Goal: Task Accomplishment & Management: Complete application form

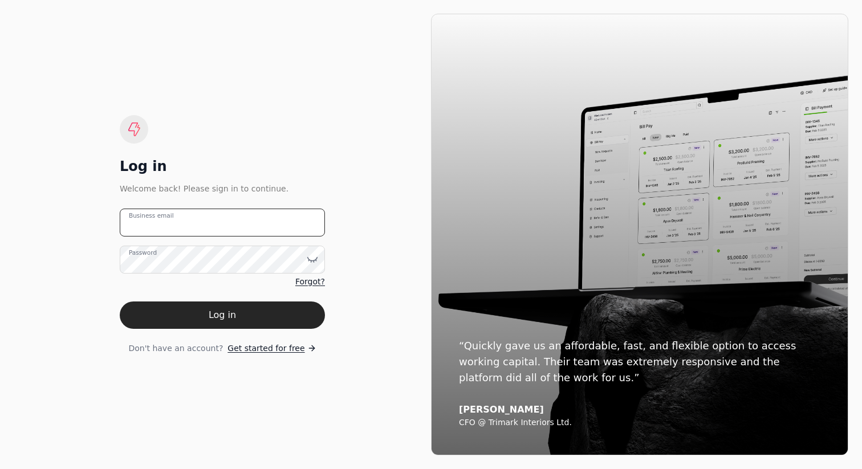
click at [247, 223] on email "Business email" at bounding box center [222, 223] width 205 height 28
type email "[PERSON_NAME][EMAIL_ADDRESS][DOMAIN_NAME]"
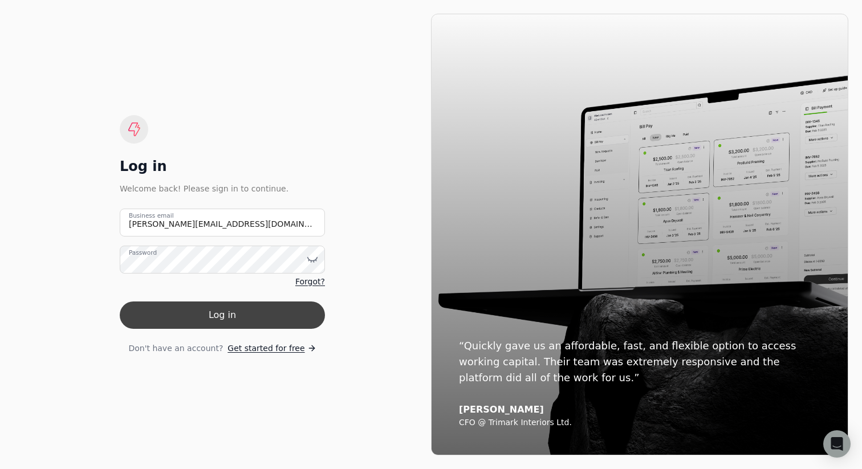
click at [248, 308] on button "Log in" at bounding box center [222, 314] width 205 height 27
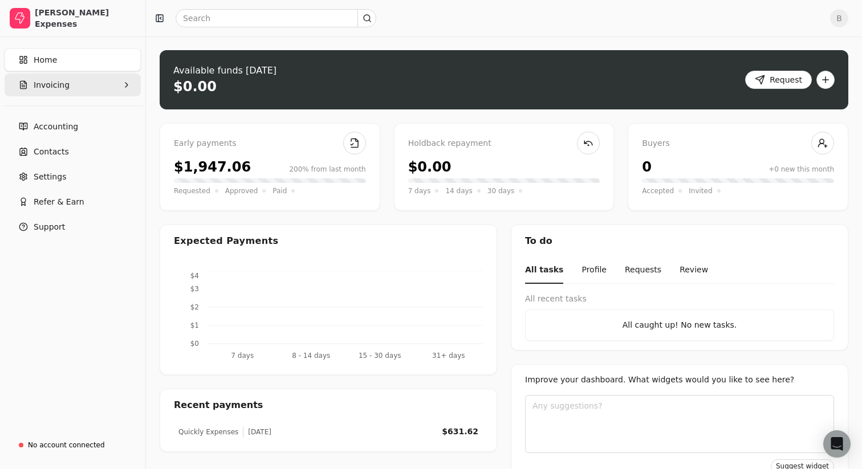
click at [56, 88] on span "Invoicing" at bounding box center [52, 85] width 36 height 12
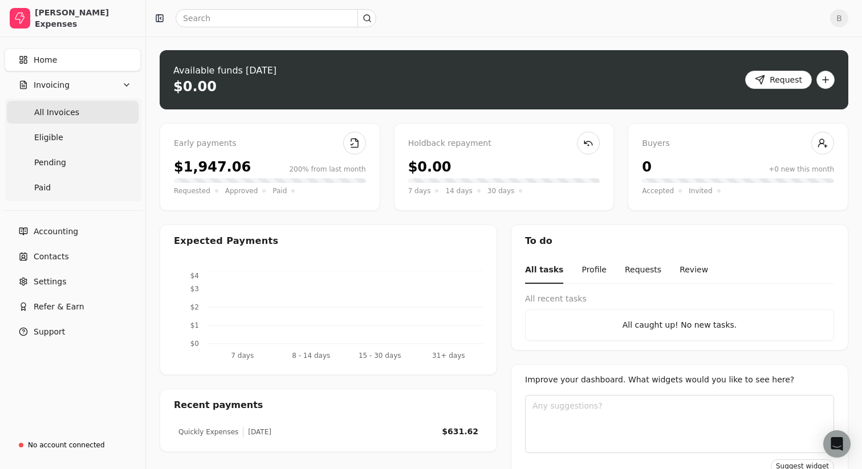
click at [53, 113] on span "All Invoices" at bounding box center [56, 113] width 45 height 12
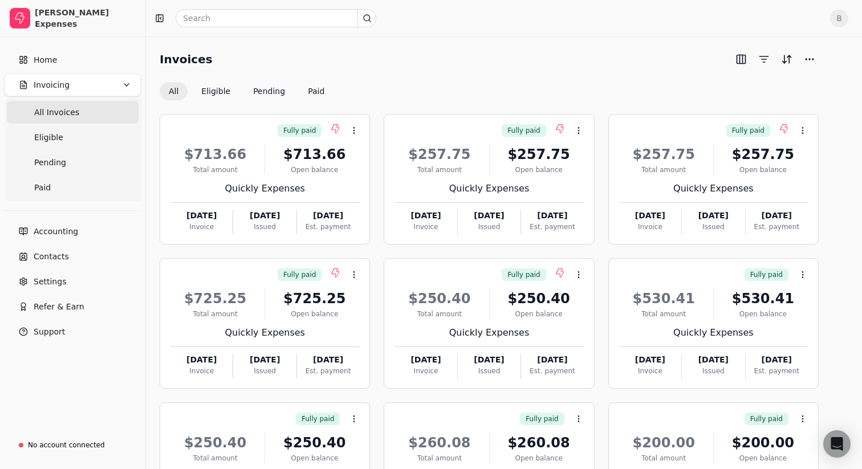
click at [445, 81] on div "Invoices All Eligible Pending Paid" at bounding box center [489, 75] width 659 height 50
click at [60, 70] on link "Home" at bounding box center [73, 59] width 136 height 23
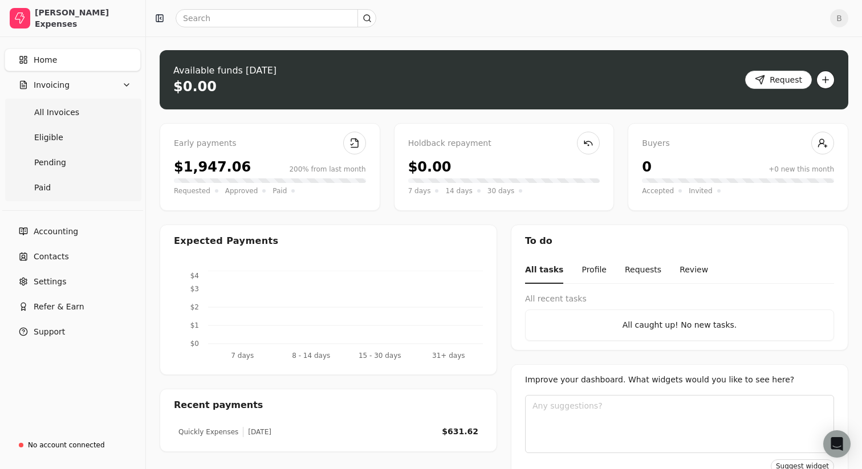
click at [828, 87] on button "button" at bounding box center [825, 80] width 18 height 18
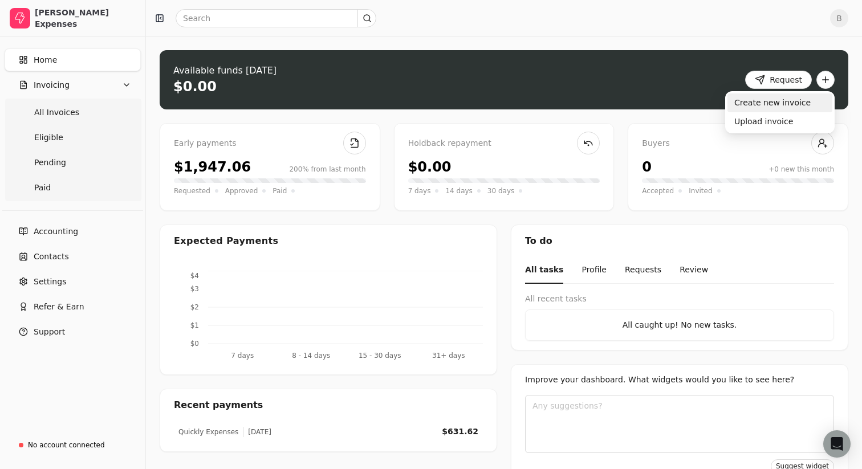
click at [762, 106] on div "Create new invoice" at bounding box center [779, 102] width 105 height 19
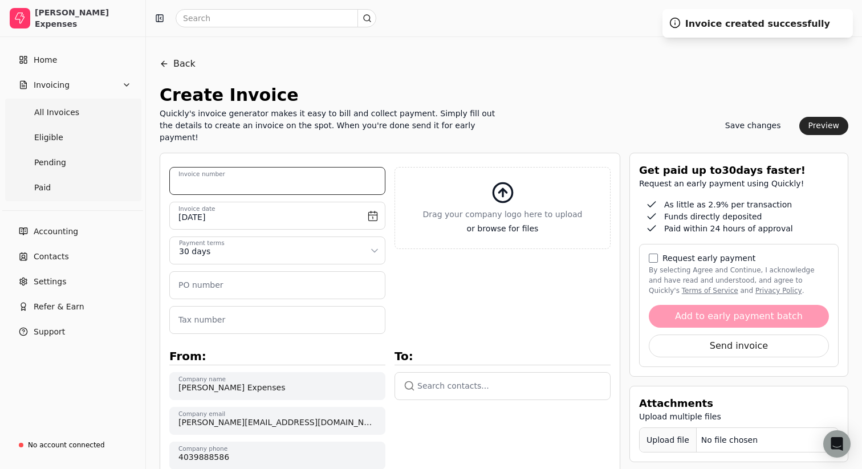
click at [278, 167] on number "Invoice number" at bounding box center [277, 181] width 216 height 28
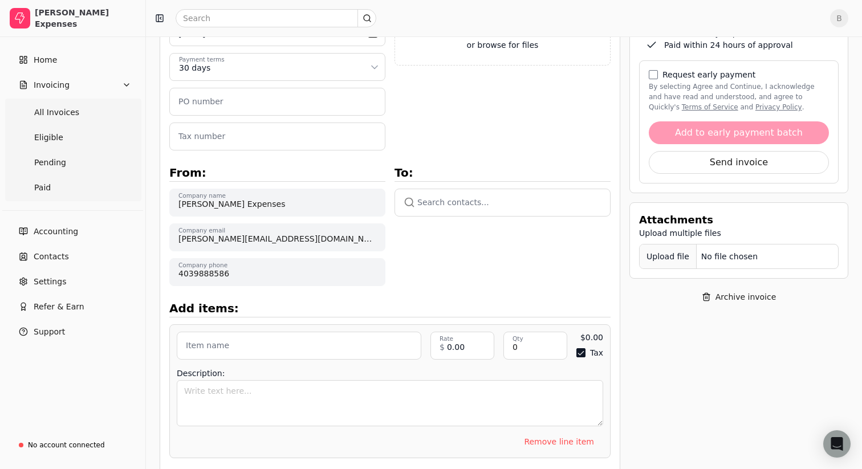
scroll to position [194, 0]
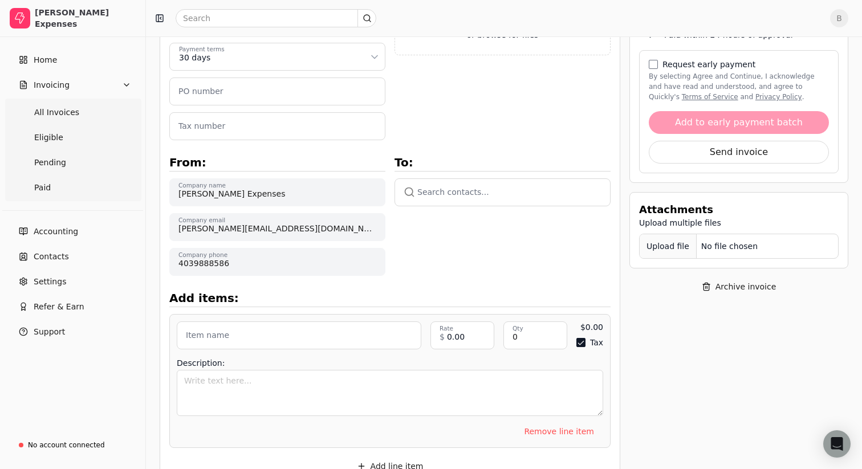
type number "[DATE]"
click at [468, 178] on button "button" at bounding box center [502, 191] width 216 height 27
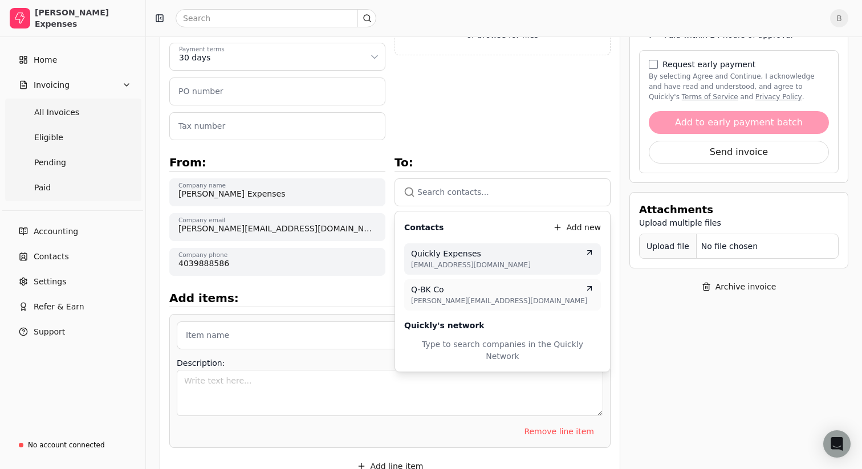
click at [450, 260] on span "[EMAIL_ADDRESS][DOMAIN_NAME]" at bounding box center [502, 265] width 183 height 10
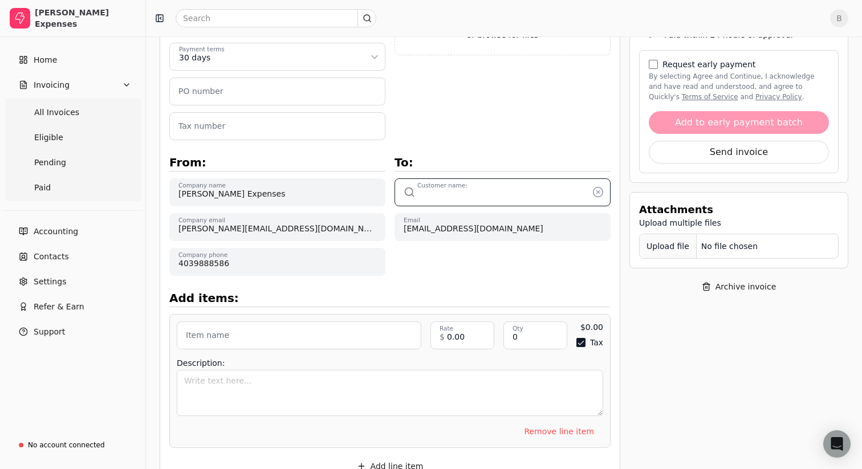
type input "Quickly Expenses"
click at [402, 270] on div "Upload file: Drag your company logo here to upload or browse for files [DATE] I…" at bounding box center [389, 310] width 441 height 674
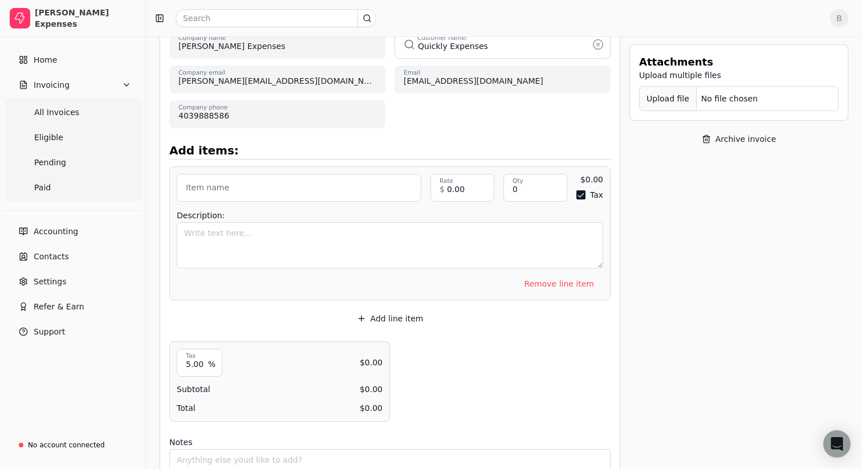
scroll to position [366, 0]
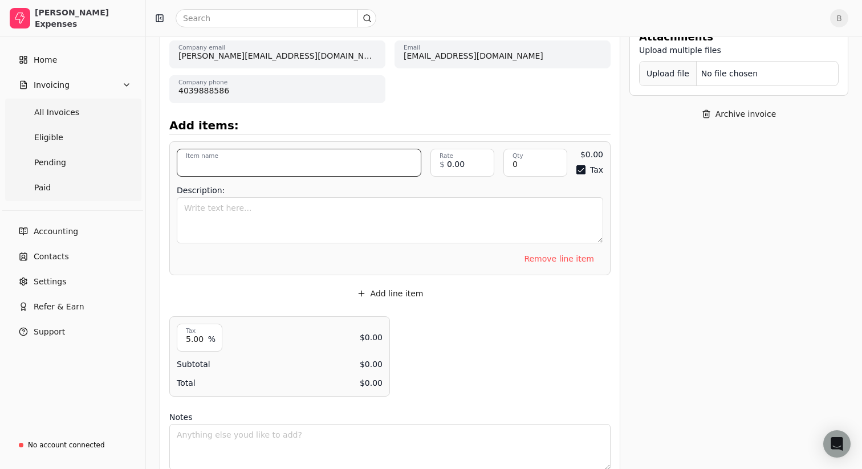
click at [268, 150] on input "Item name" at bounding box center [299, 163] width 244 height 28
type input "Parking"
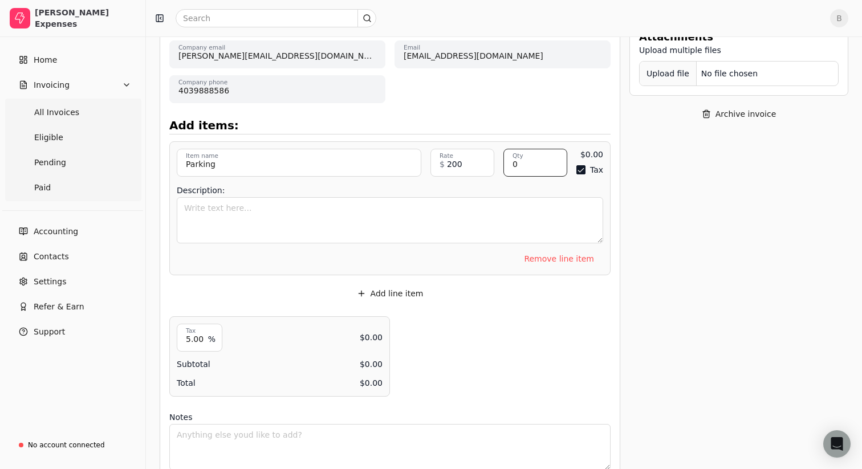
type input "200.00"
type input "1"
click at [574, 165] on button "Tax" at bounding box center [574, 169] width 9 height 9
click at [407, 284] on button "Add line item" at bounding box center [390, 293] width 85 height 18
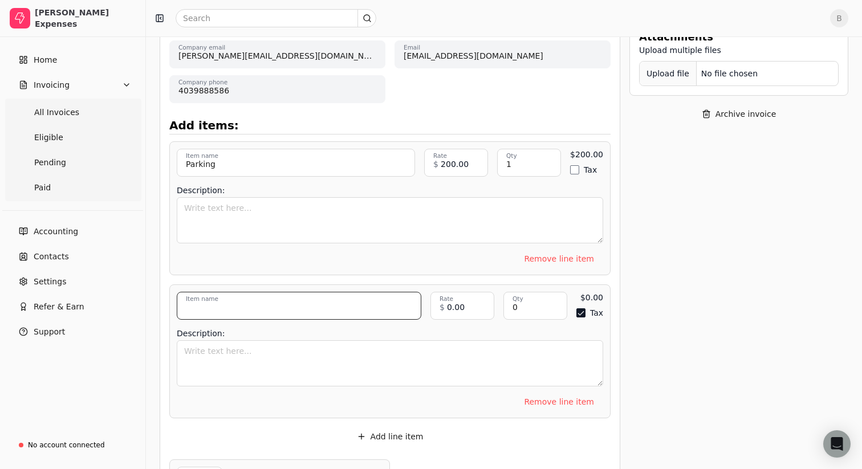
click at [235, 293] on input "Item name" at bounding box center [299, 306] width 244 height 28
type input "Xero Subscription"
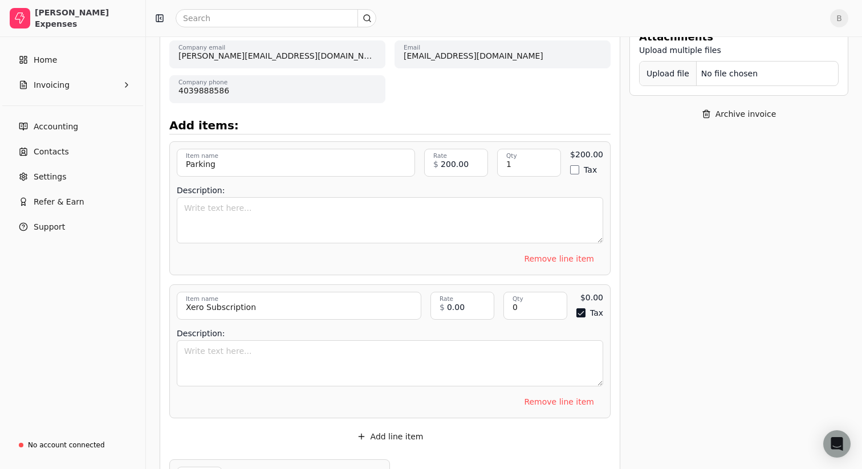
click at [491, 100] on div "Upload file: Drag your company logo here to upload or browse for files [DATE] I…" at bounding box center [389, 209] width 441 height 817
click at [459, 299] on input "0.00" at bounding box center [462, 306] width 64 height 28
type input "57.75"
type input "1"
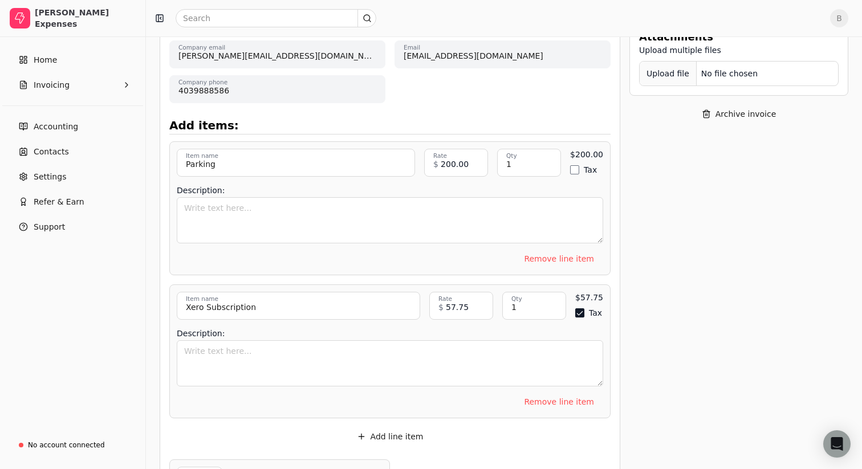
click at [581, 308] on button "Tax" at bounding box center [579, 312] width 9 height 9
click at [635, 258] on div "Get paid up to 30 days faster! Request an early payment using Quickly! As littl…" at bounding box center [738, 208] width 219 height 845
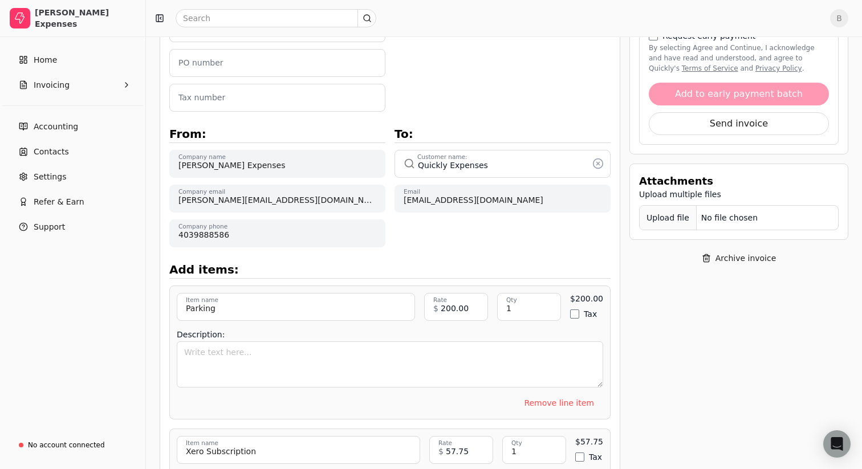
scroll to position [0, 0]
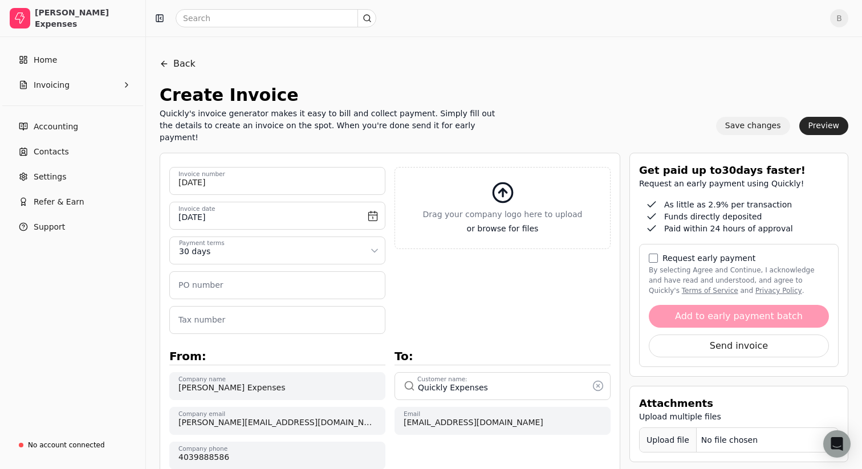
click at [766, 126] on button "Save changes" at bounding box center [753, 126] width 74 height 18
click at [704, 254] on label "Request early payment" at bounding box center [708, 258] width 93 height 8
click at [658, 254] on button "By selecting Agree and Continue, I acknowledge and have read and understood, an…" at bounding box center [653, 258] width 9 height 9
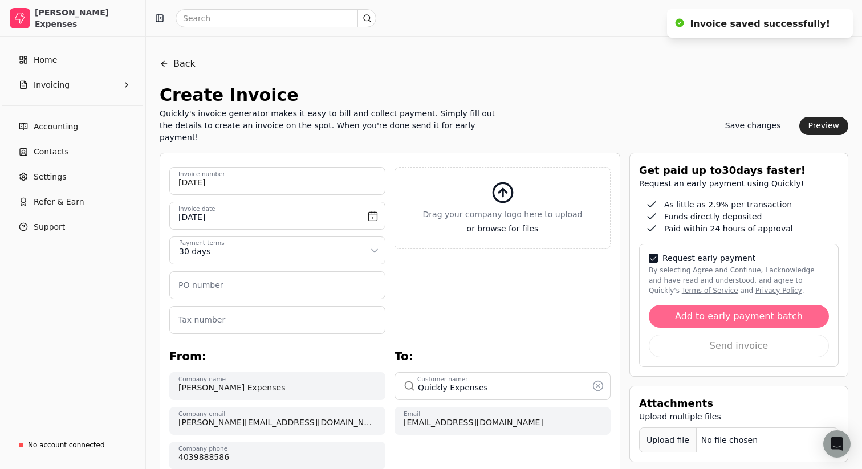
click at [740, 305] on button "Add to early payment batch" at bounding box center [739, 316] width 180 height 23
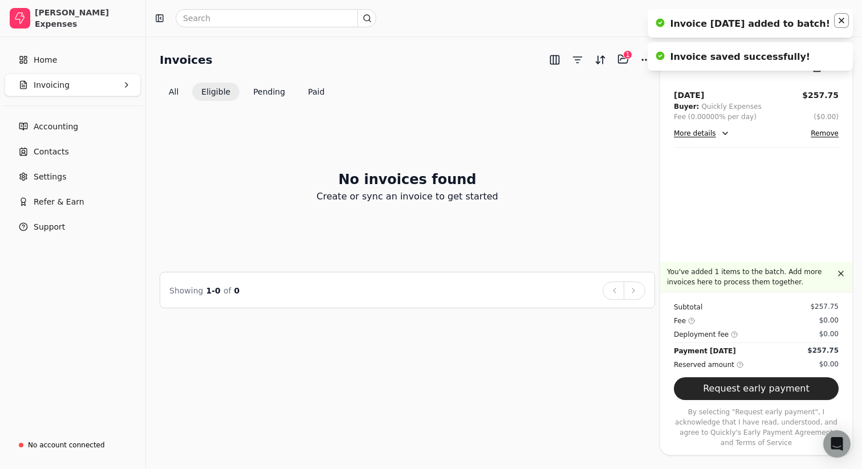
click at [842, 20] on icon "Notifications (F8)" at bounding box center [841, 20] width 9 height 9
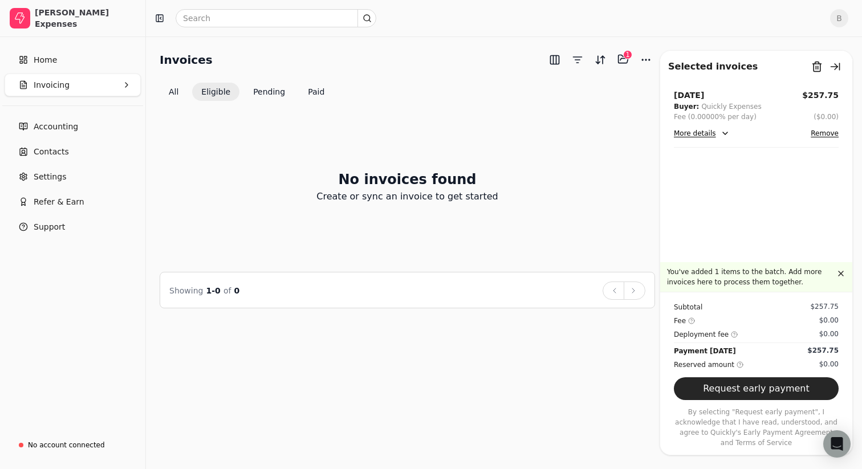
click at [576, 162] on div "No invoices found Create or sync an invoice to get started" at bounding box center [407, 187] width 495 height 144
click at [170, 93] on button "All" at bounding box center [174, 92] width 28 height 18
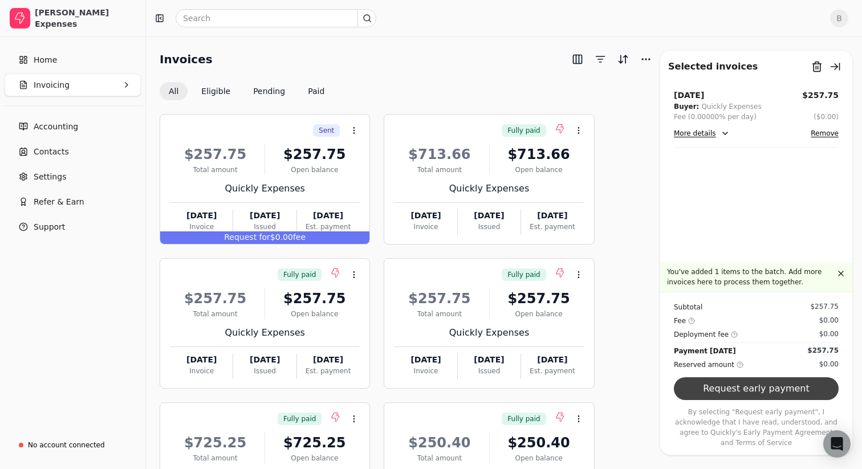
click at [764, 390] on button "Request early payment" at bounding box center [756, 388] width 165 height 23
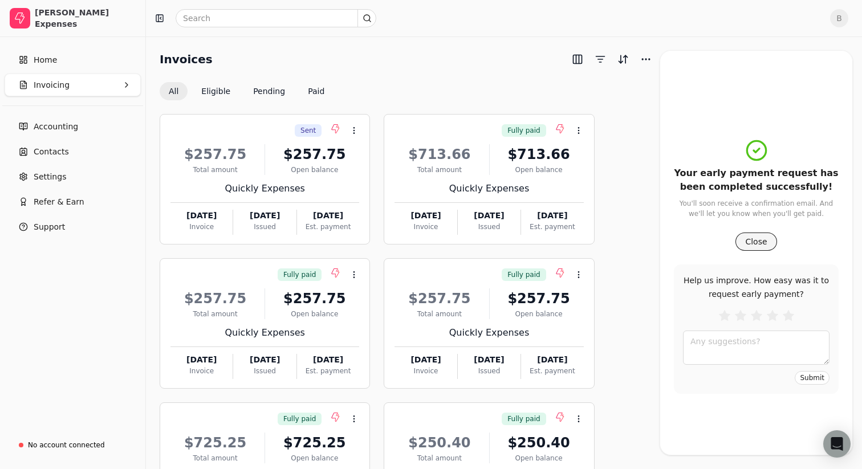
click at [746, 234] on button "Close" at bounding box center [755, 242] width 41 height 18
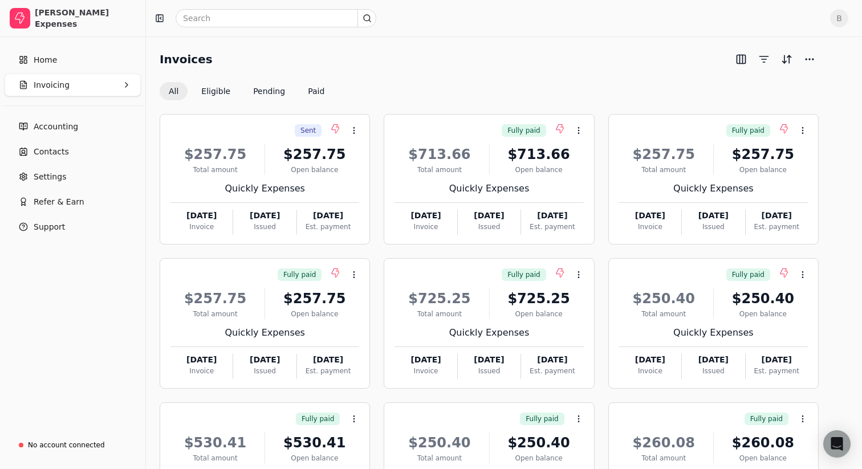
click at [345, 87] on div "All Eligible Pending Paid" at bounding box center [489, 91] width 659 height 18
